Goal: Information Seeking & Learning: Learn about a topic

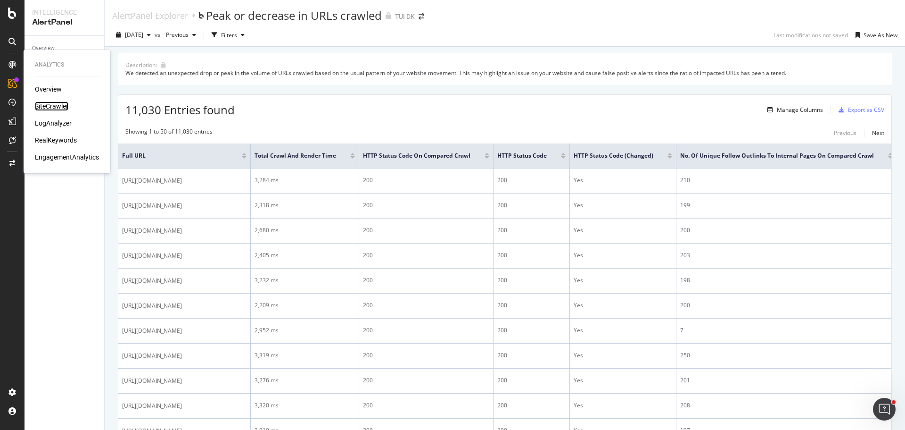
click at [41, 103] on div "SiteCrawler" at bounding box center [51, 105] width 33 height 9
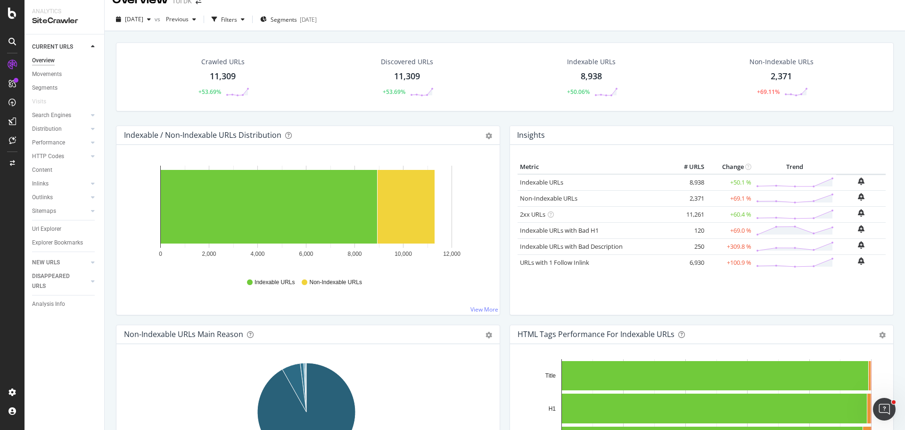
scroll to position [9, 0]
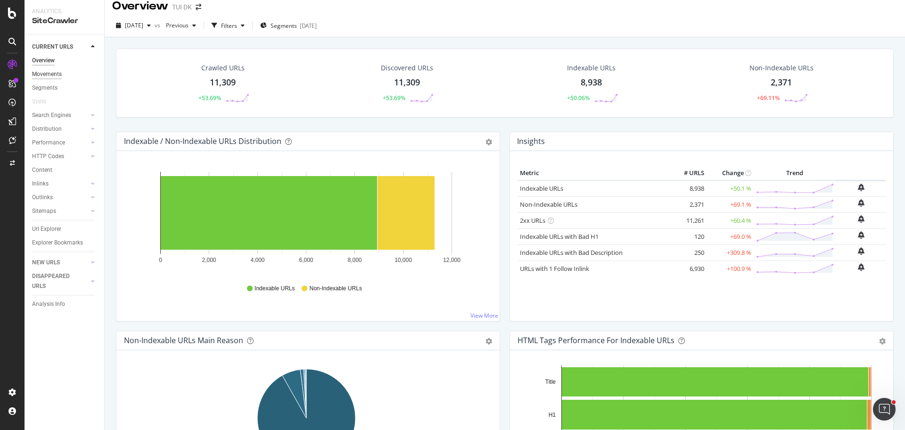
click at [52, 75] on div "Movements" at bounding box center [47, 74] width 30 height 10
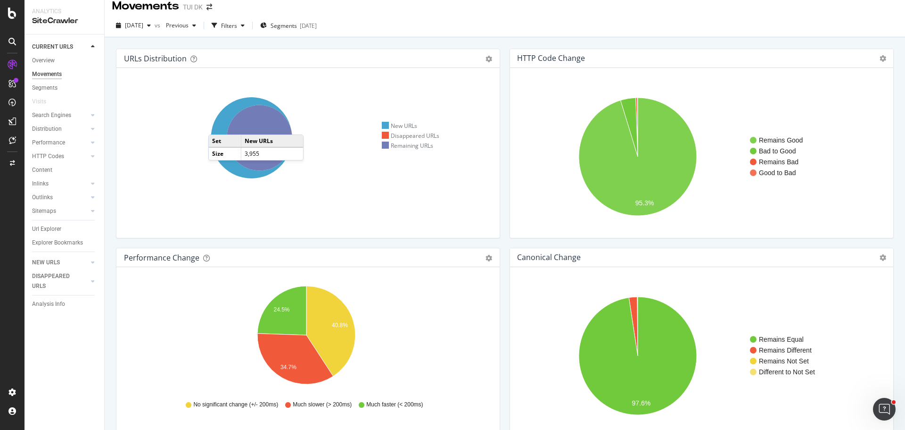
click at [218, 125] on icon at bounding box center [251, 137] width 81 height 81
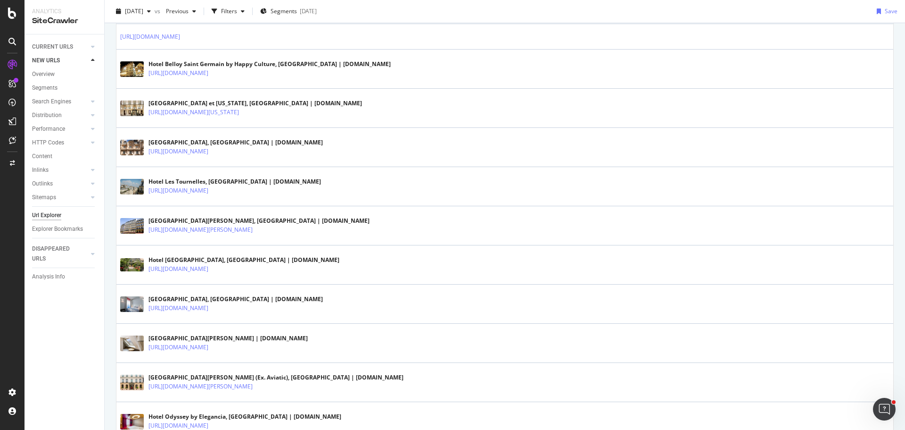
scroll to position [1480, 0]
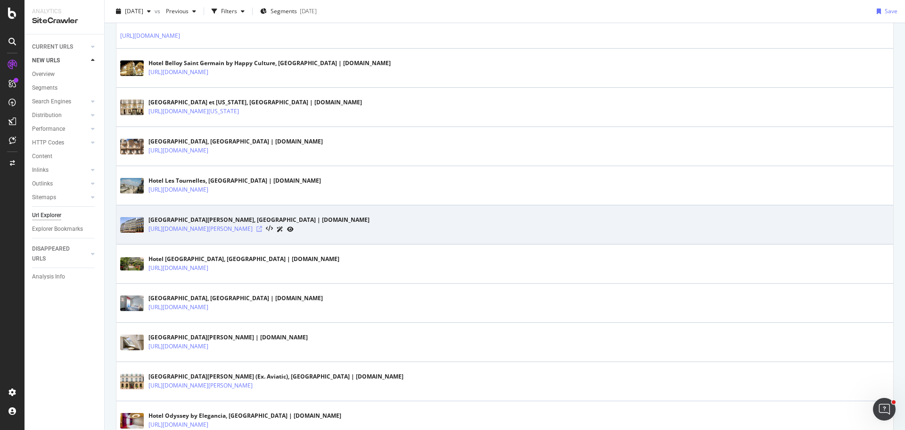
click at [262, 230] on icon at bounding box center [260, 229] width 6 height 6
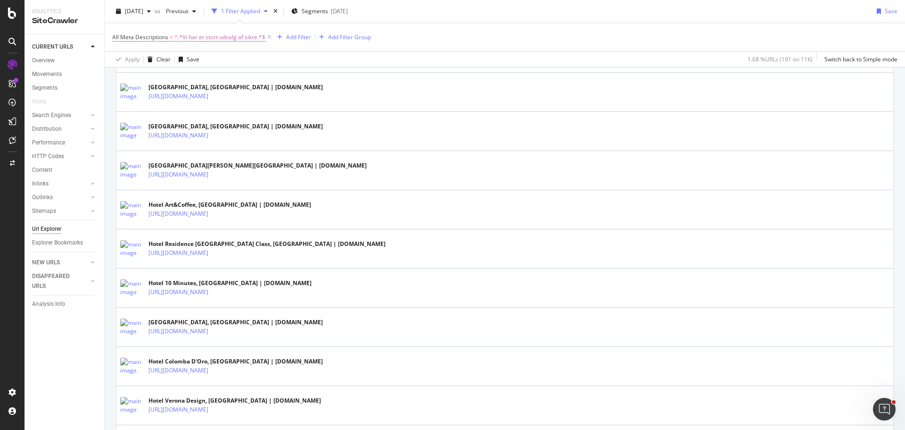
scroll to position [980, 0]
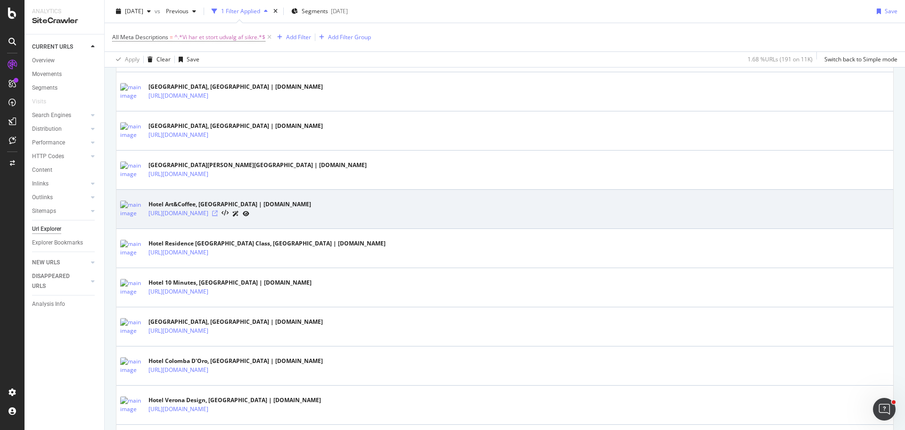
click at [218, 212] on icon at bounding box center [215, 213] width 6 height 6
